Goal: Transaction & Acquisition: Purchase product/service

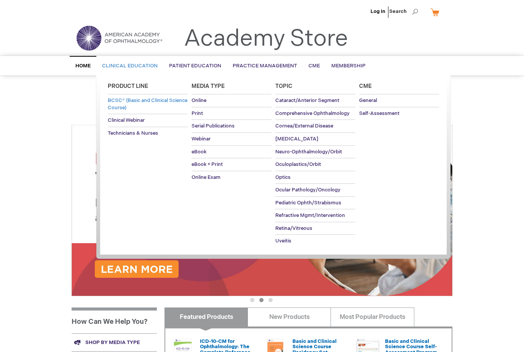
click at [141, 104] on link "BCSC® (Basic and Clinical Science Course)" at bounding box center [148, 103] width 80 height 19
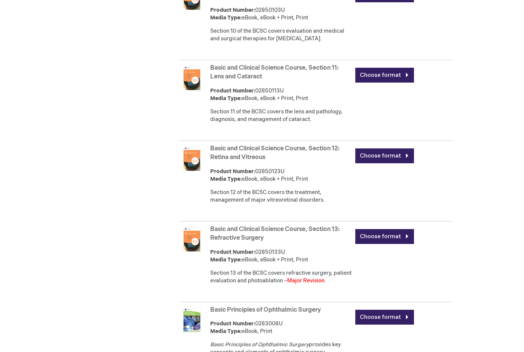
scroll to position [1162, 0]
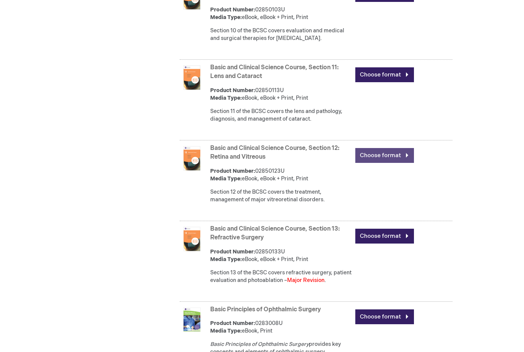
click at [387, 160] on link "Choose format" at bounding box center [384, 155] width 59 height 15
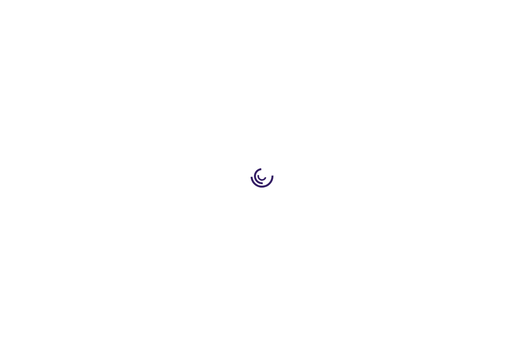
type input "0"
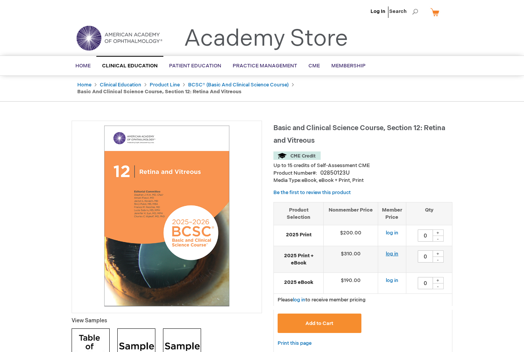
click at [392, 251] on link "log in" at bounding box center [392, 254] width 13 height 6
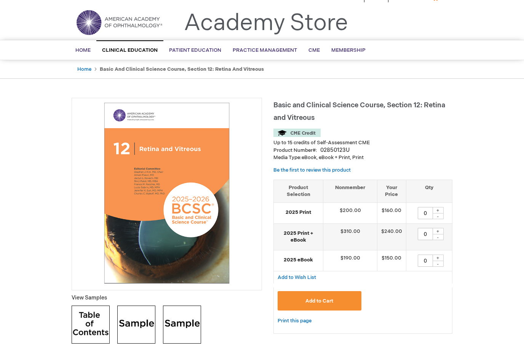
scroll to position [16, 0]
